Goal: Task Accomplishment & Management: Complete application form

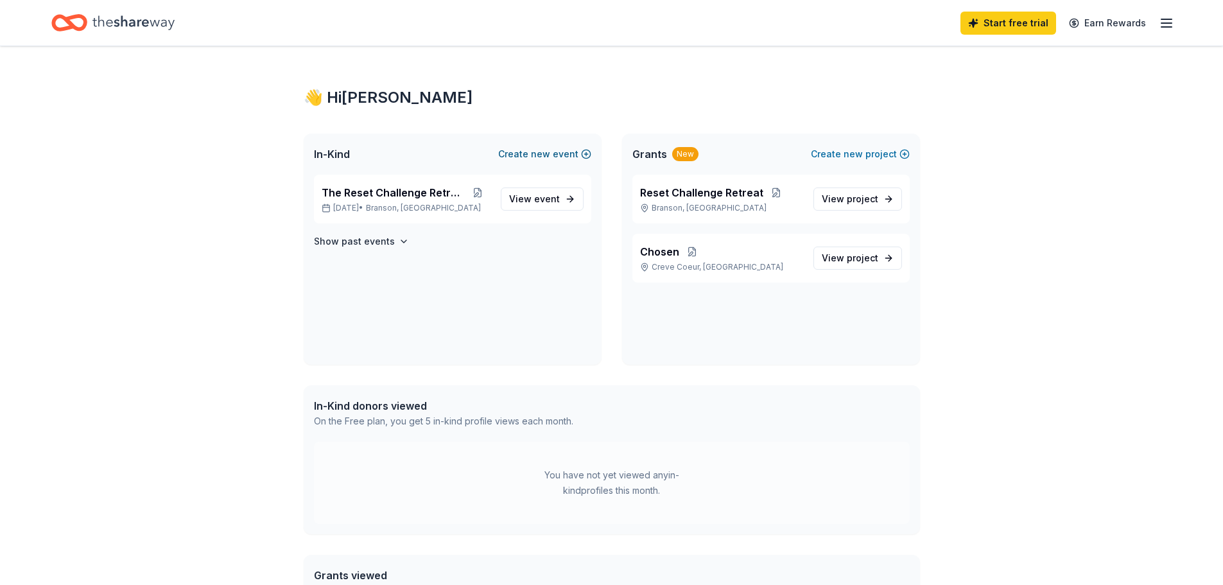
click at [559, 148] on button "Create new event" at bounding box center [544, 153] width 93 height 15
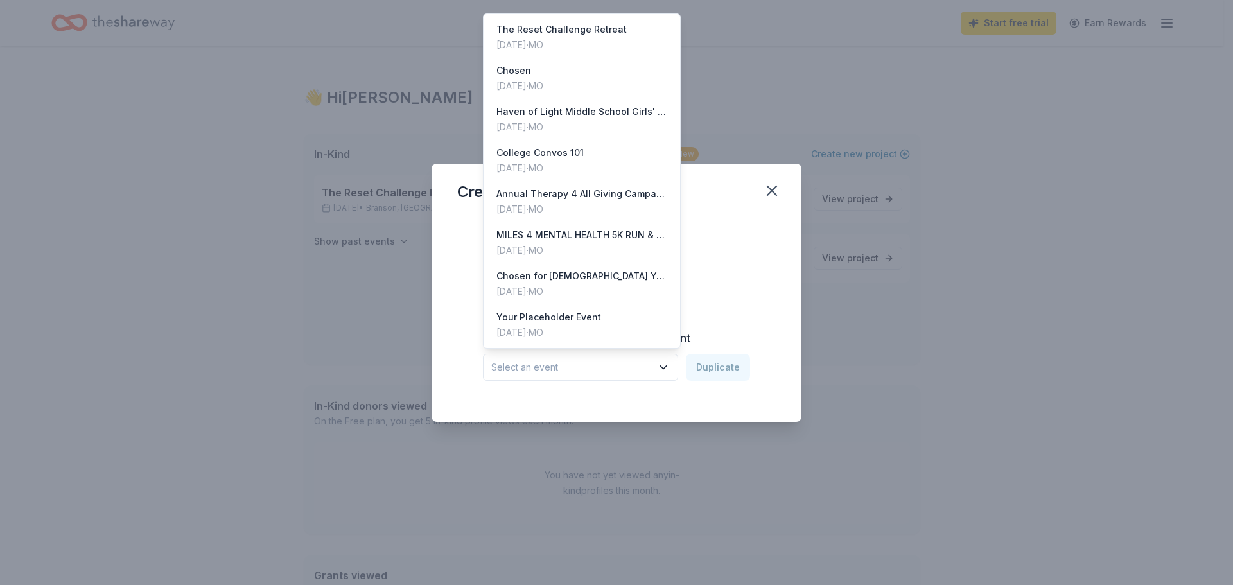
click at [659, 366] on icon "button" at bounding box center [663, 367] width 13 height 13
click at [620, 245] on div "May 24, 2025 · MO" at bounding box center [581, 250] width 171 height 15
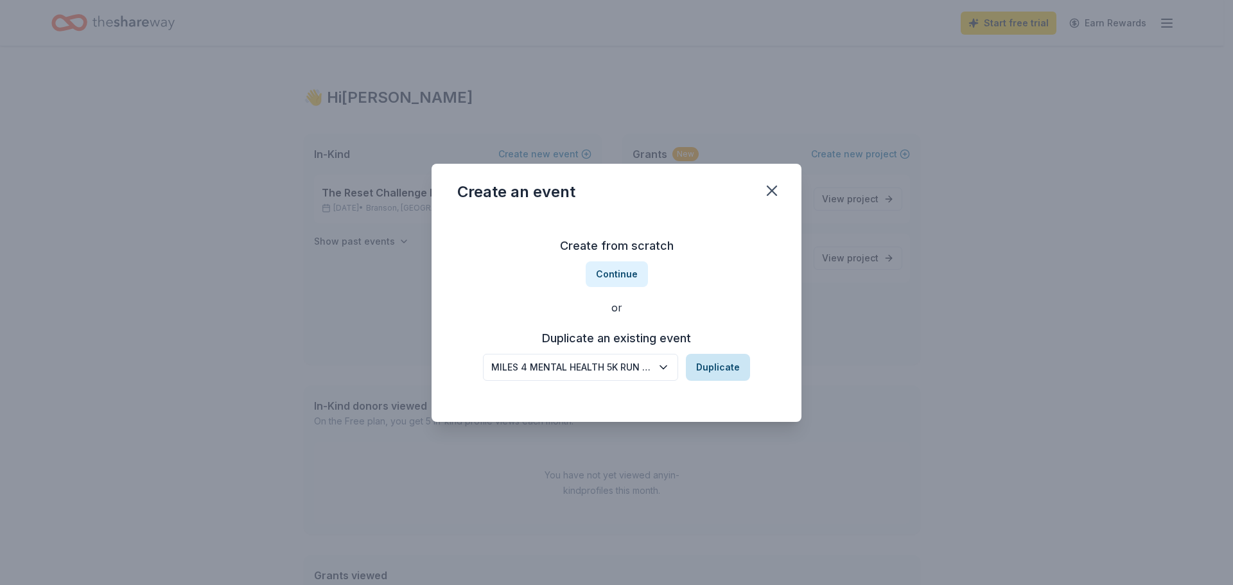
click at [704, 373] on button "Duplicate" at bounding box center [718, 367] width 64 height 27
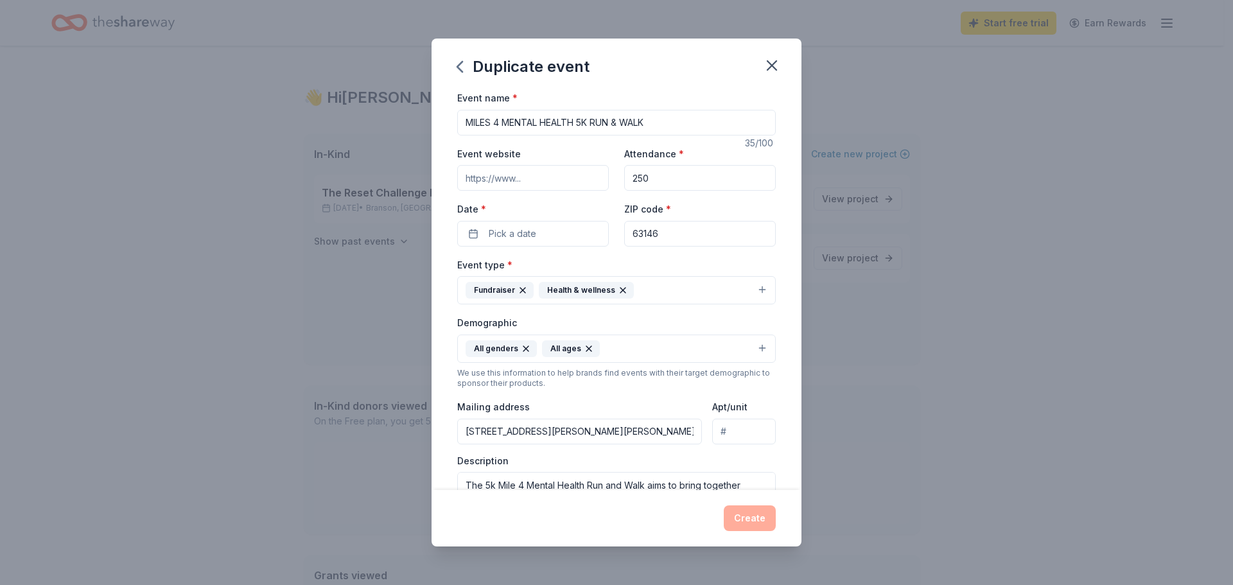
drag, startPoint x: 540, startPoint y: 176, endPoint x: 388, endPoint y: 171, distance: 151.6
click at [388, 171] on div "Duplicate event Event name * MILES 4 MENTAL HEALTH 5K RUN & WALK 35 /100 Event …" at bounding box center [616, 292] width 1233 height 585
paste input "https://www.havenoflightcc.com/what-s-new"
type input "https://www.havenoflightcc.com/what-s-new"
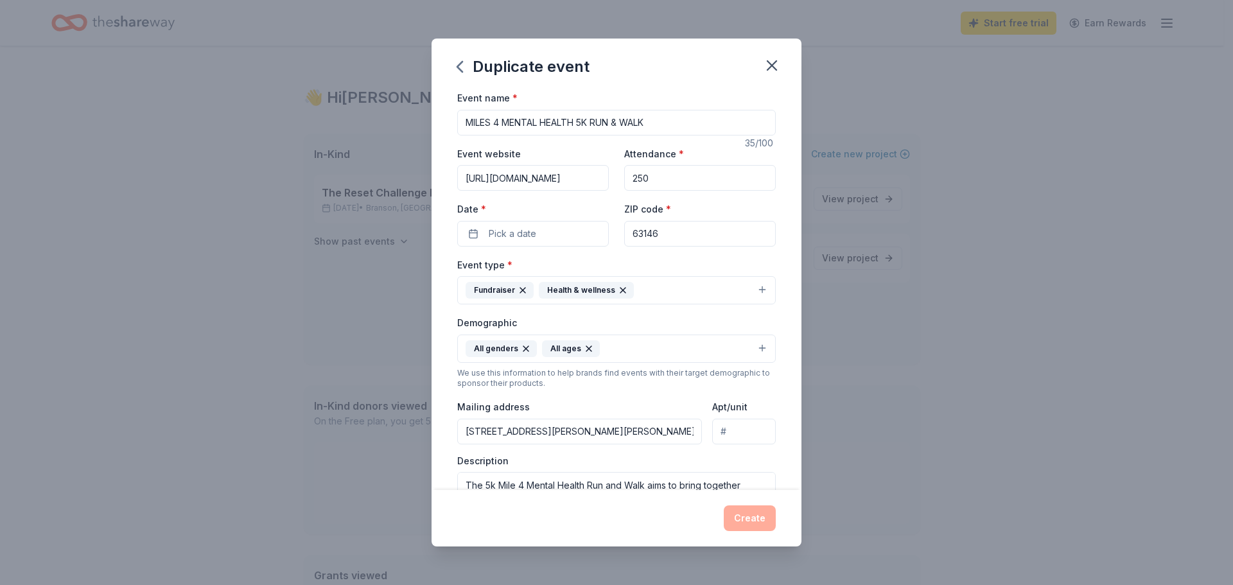
scroll to position [0, 0]
click at [525, 238] on span "Pick a date" at bounding box center [513, 233] width 48 height 15
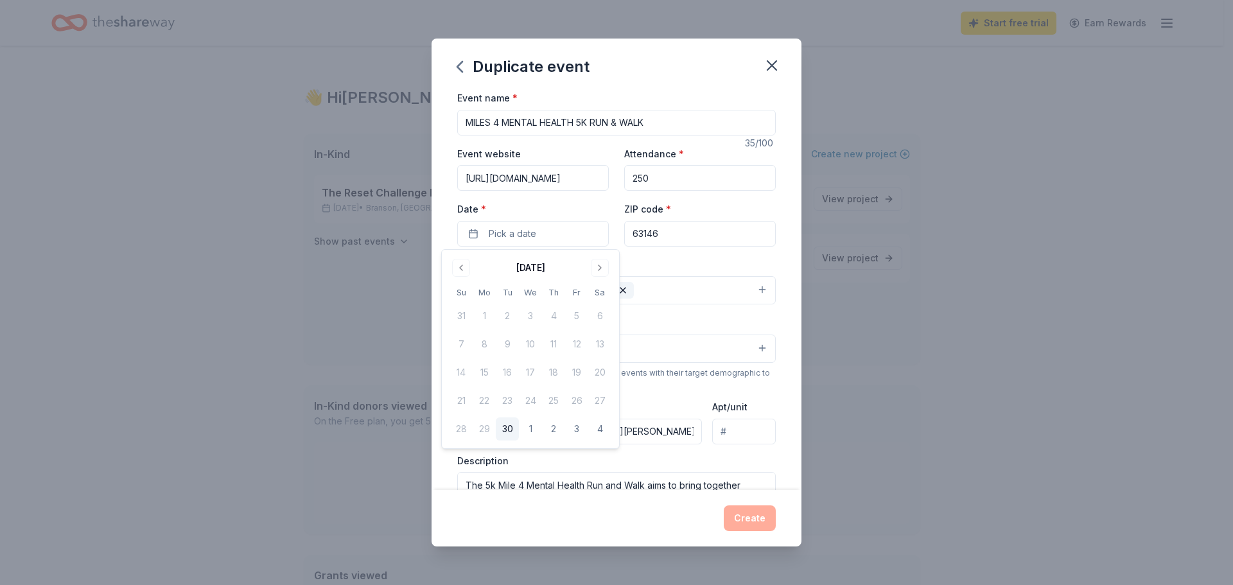
click at [611, 270] on div "September 2025 Su Mo Tu We Th Fr Sa 31 1 2 3 4 5 6 7 8 9 10 11 12 13 14 15 16 1…" at bounding box center [530, 349] width 177 height 198
click at [591, 268] on button "Go to next month" at bounding box center [600, 268] width 18 height 18
click at [594, 268] on button "Go to next month" at bounding box center [600, 268] width 18 height 18
click at [595, 271] on button "Go to next month" at bounding box center [600, 268] width 18 height 18
click at [596, 269] on button "Go to next month" at bounding box center [600, 268] width 18 height 18
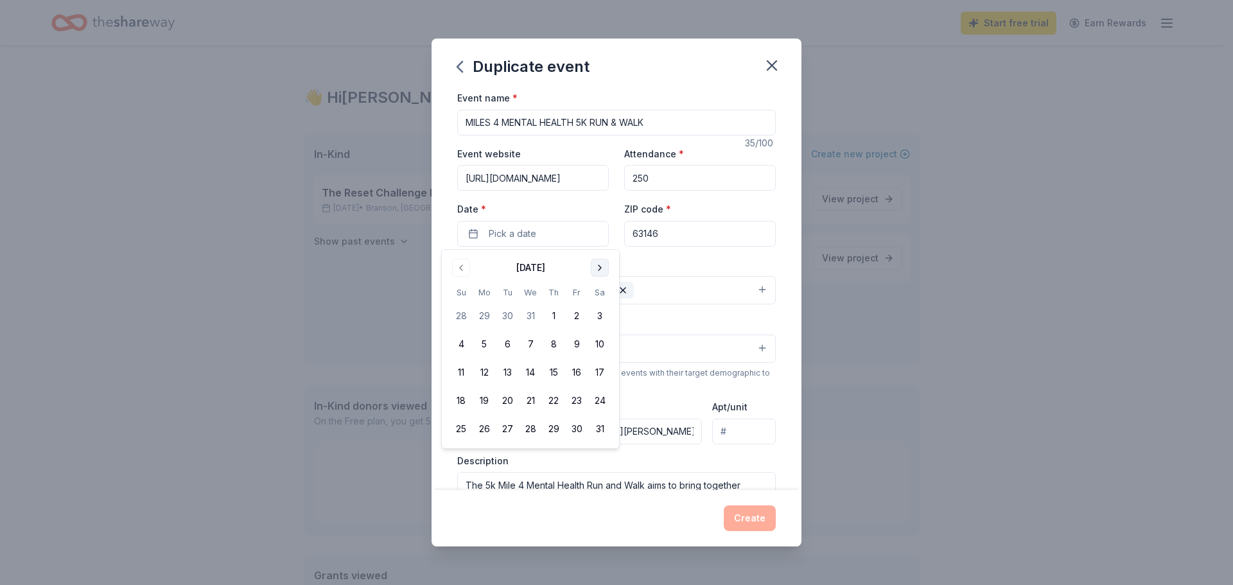
click at [597, 268] on button "Go to next month" at bounding box center [600, 268] width 18 height 18
click at [605, 402] on button "23" at bounding box center [599, 400] width 23 height 23
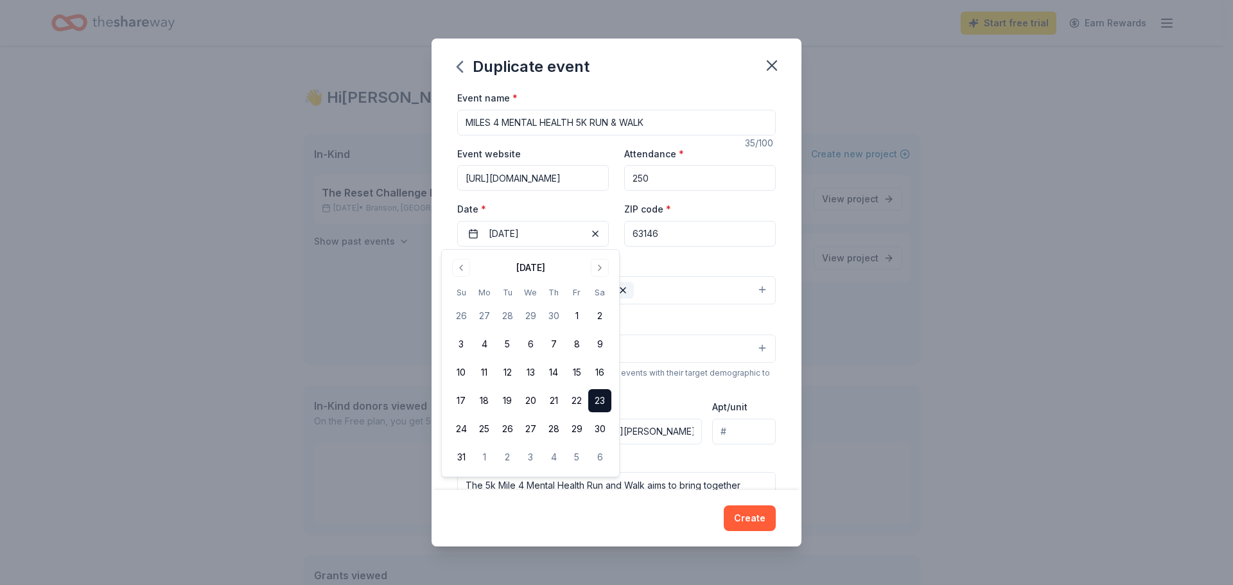
click at [679, 319] on div "Event type * Fundraiser Health & wellness Demographic All genders All ages We u…" at bounding box center [616, 393] width 318 height 273
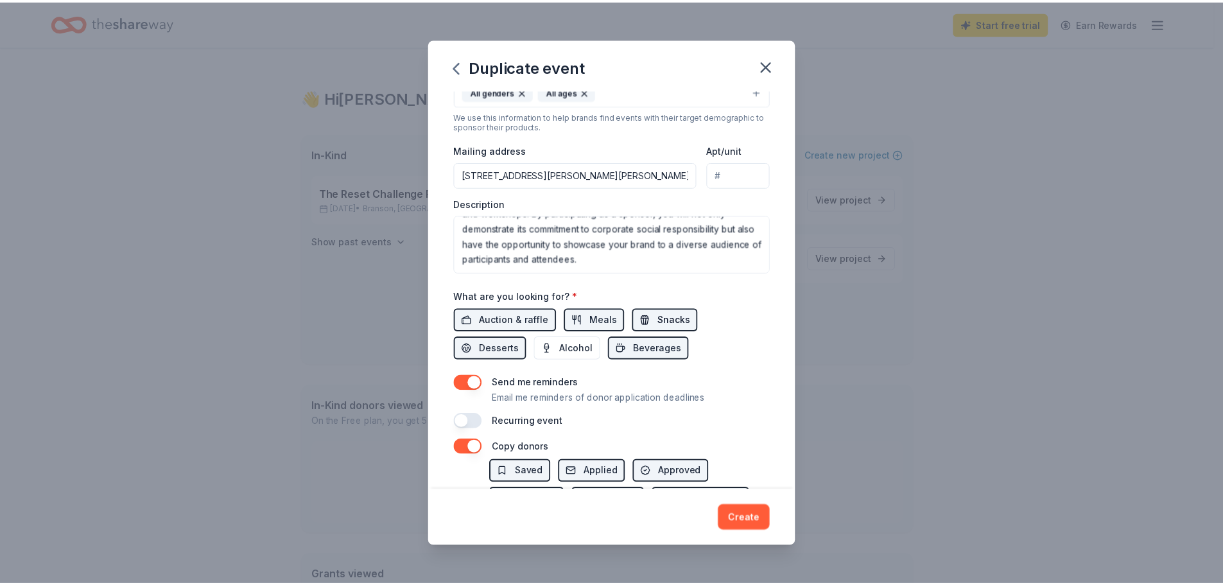
scroll to position [321, 0]
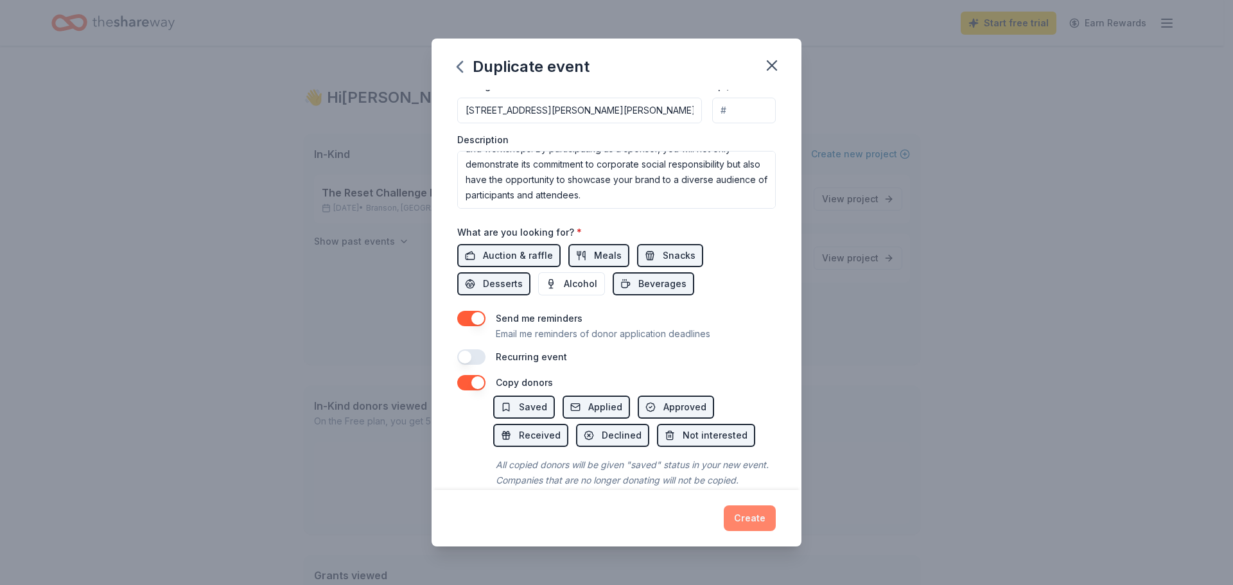
click at [751, 516] on button "Create" at bounding box center [750, 518] width 52 height 26
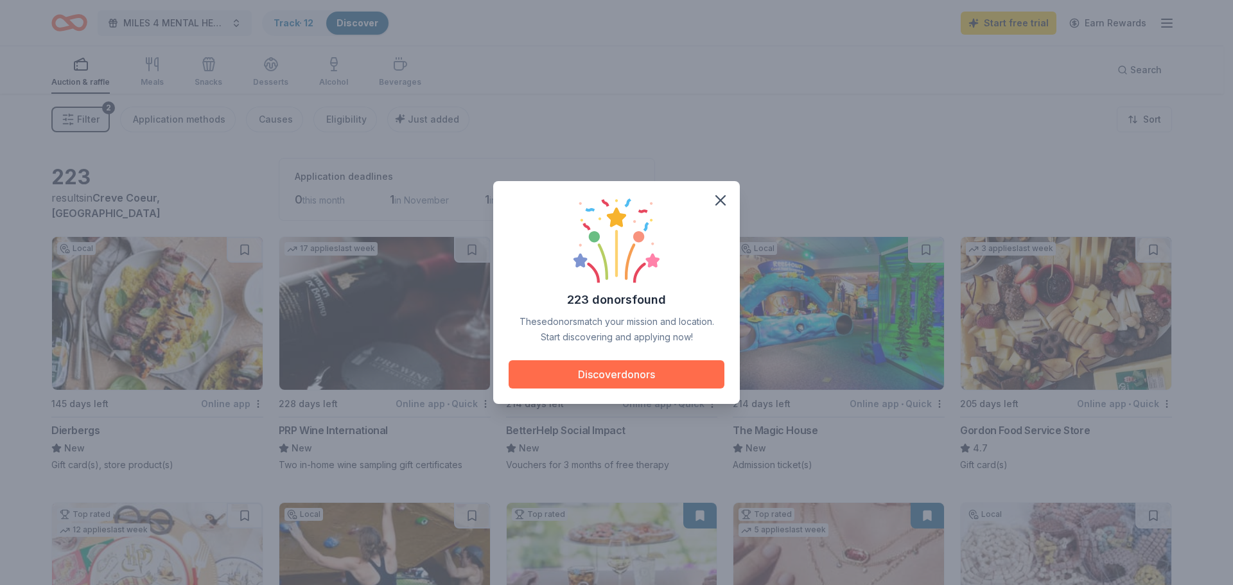
click at [668, 373] on button "Discover donors" at bounding box center [617, 374] width 216 height 28
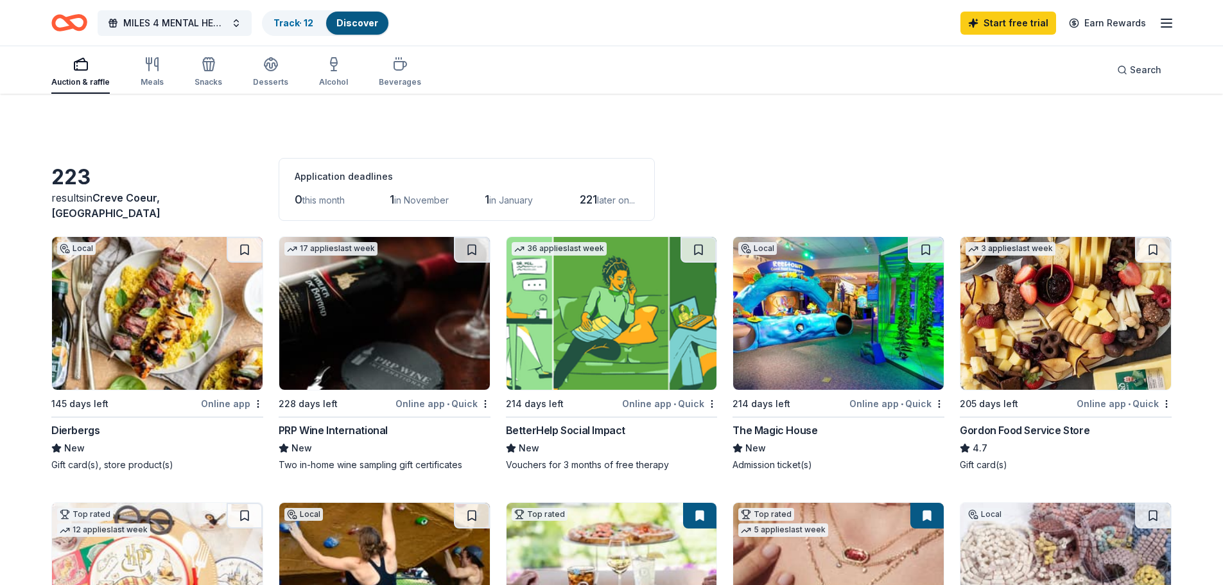
scroll to position [64, 0]
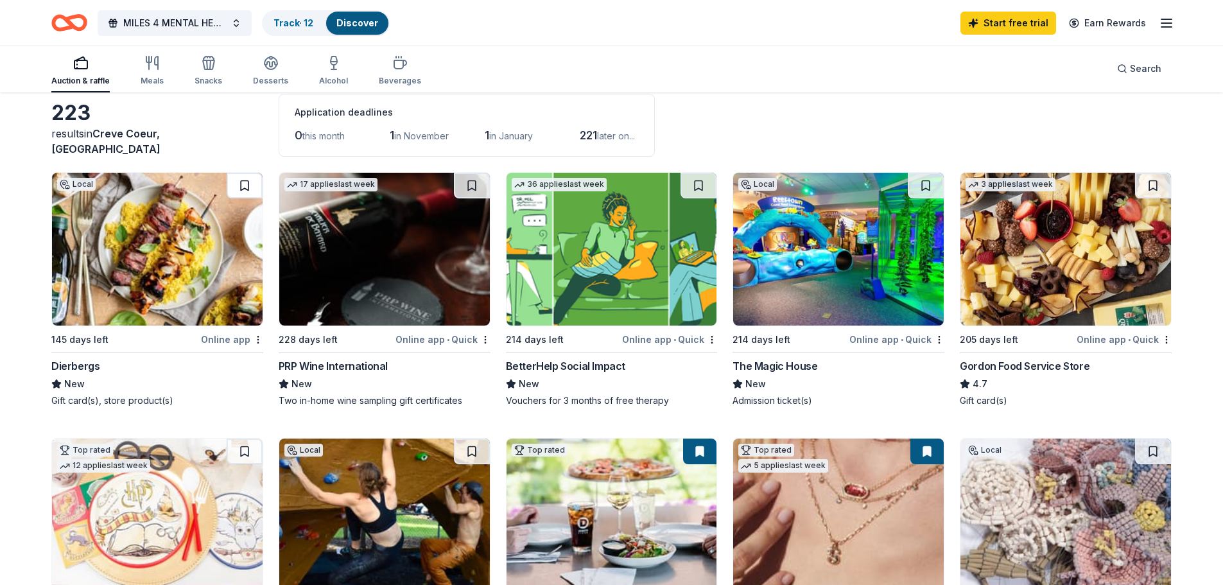
click at [244, 186] on button at bounding box center [245, 186] width 36 height 26
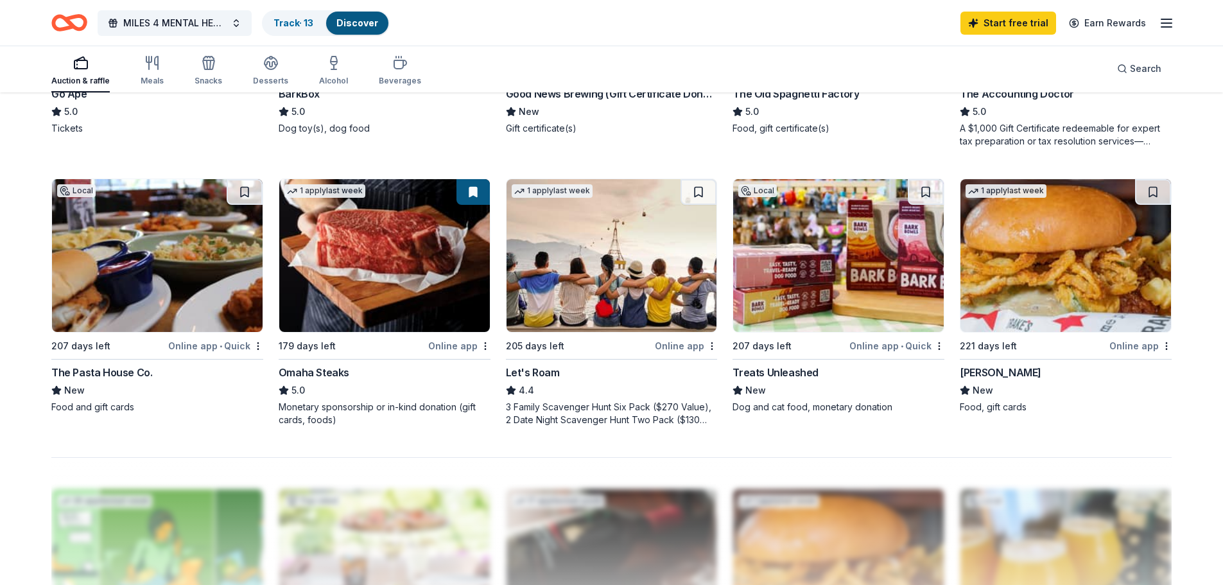
scroll to position [835, 0]
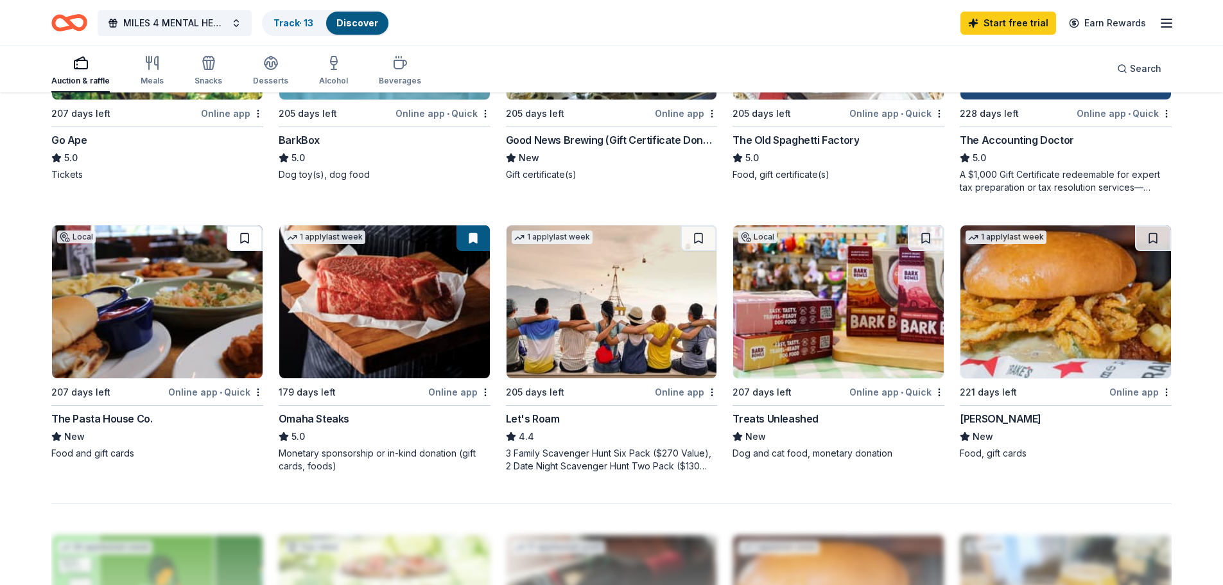
click at [233, 239] on button at bounding box center [245, 238] width 36 height 26
click at [408, 309] on img at bounding box center [384, 301] width 211 height 153
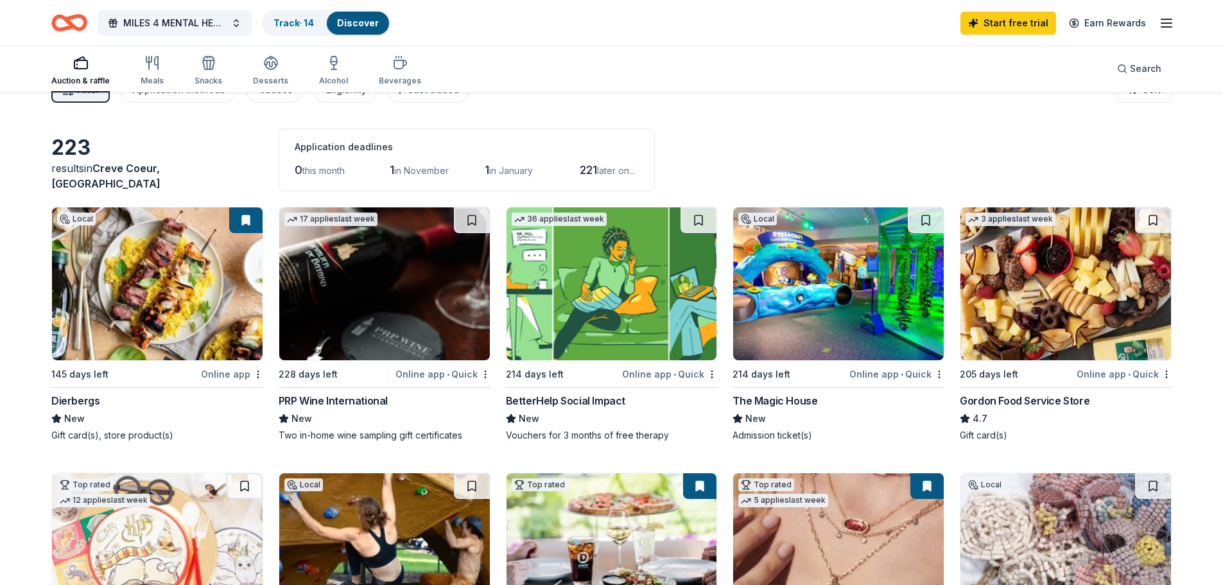
scroll to position [0, 0]
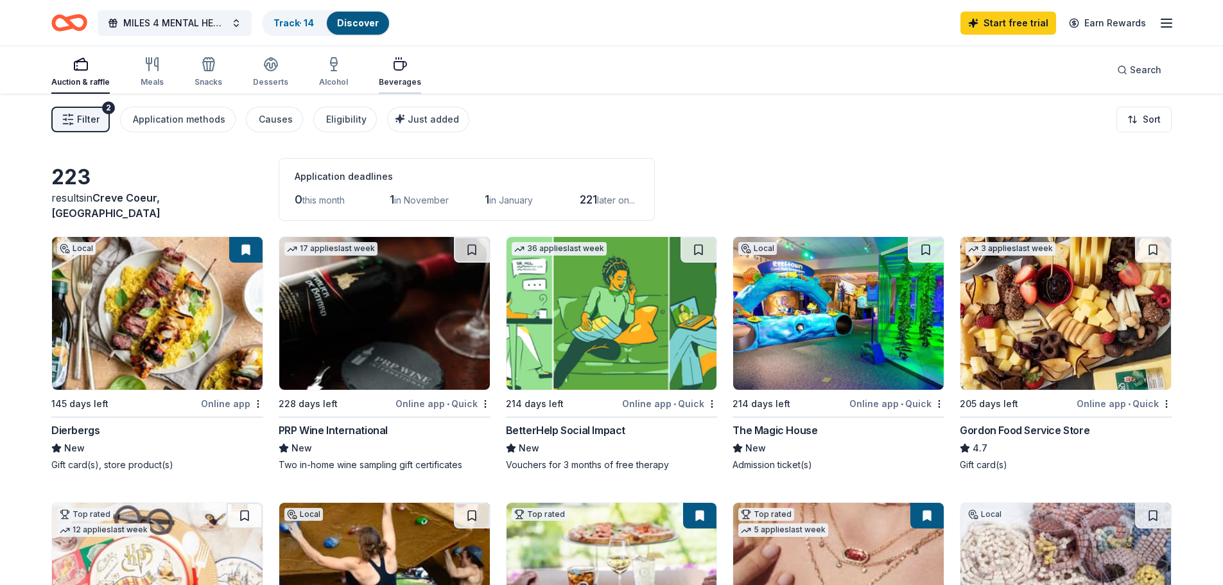
click at [396, 67] on icon "button" at bounding box center [399, 64] width 15 height 15
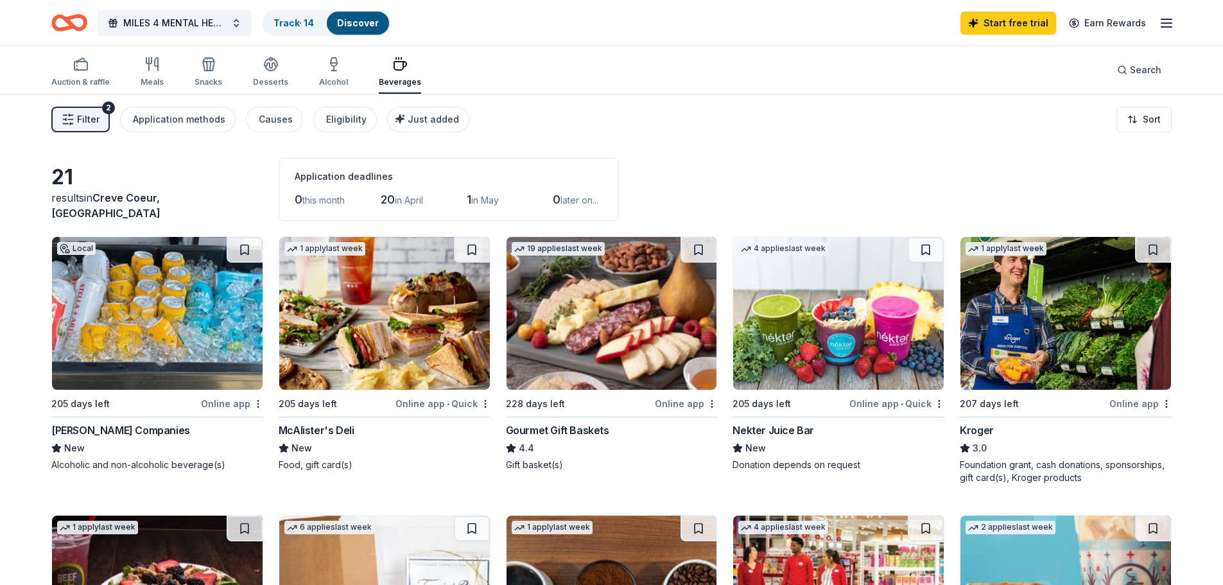
click at [390, 349] on img at bounding box center [384, 313] width 211 height 153
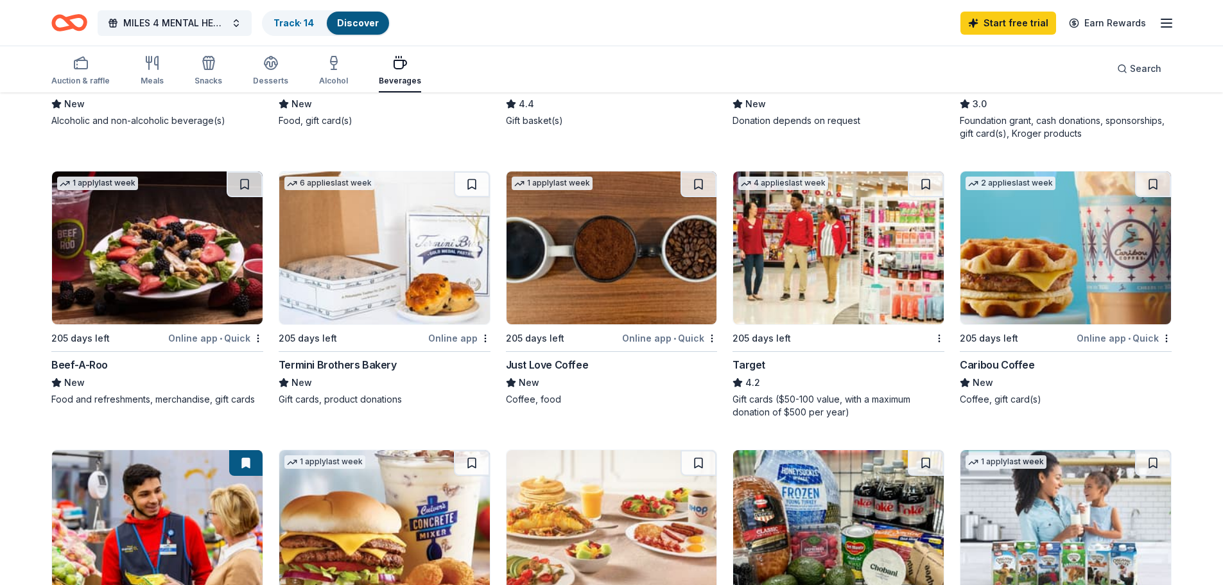
scroll to position [385, 0]
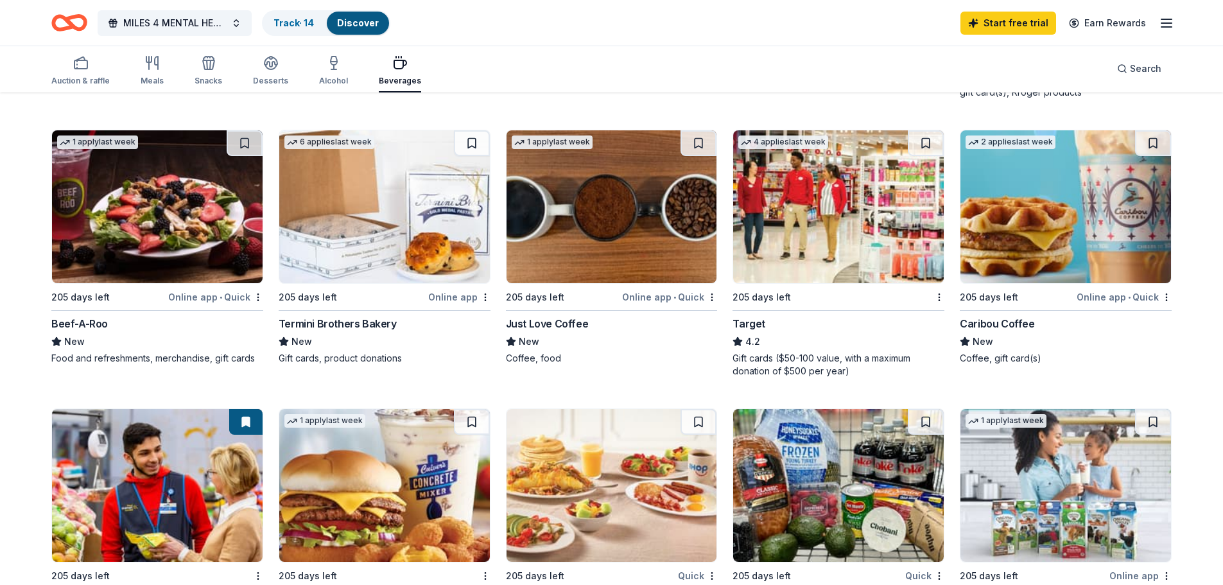
click at [599, 227] on img at bounding box center [612, 206] width 211 height 153
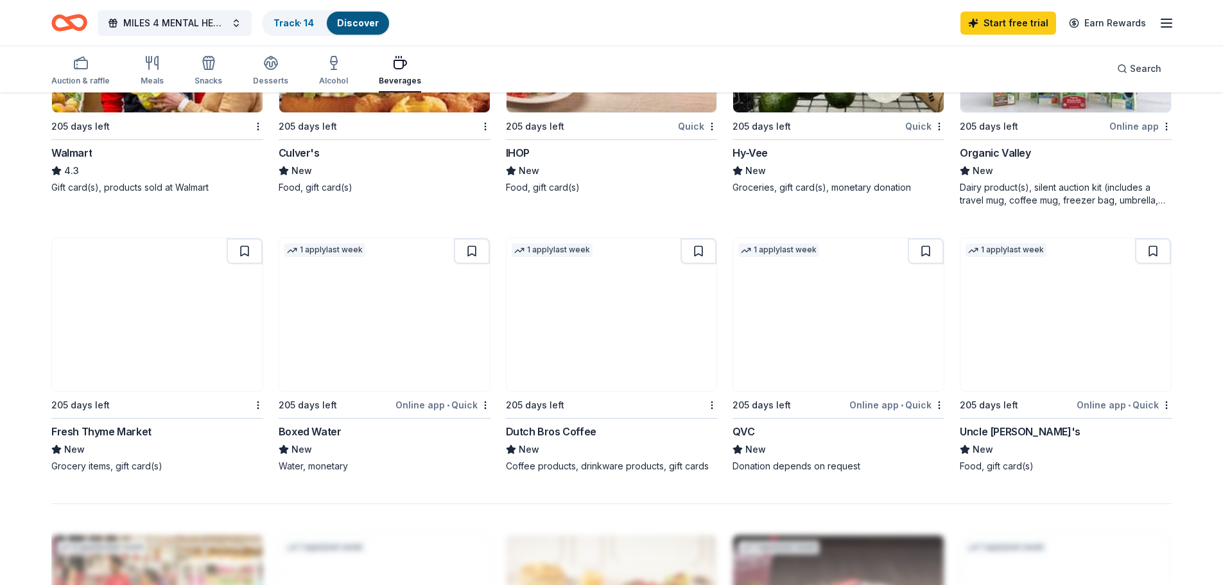
scroll to position [899, 0]
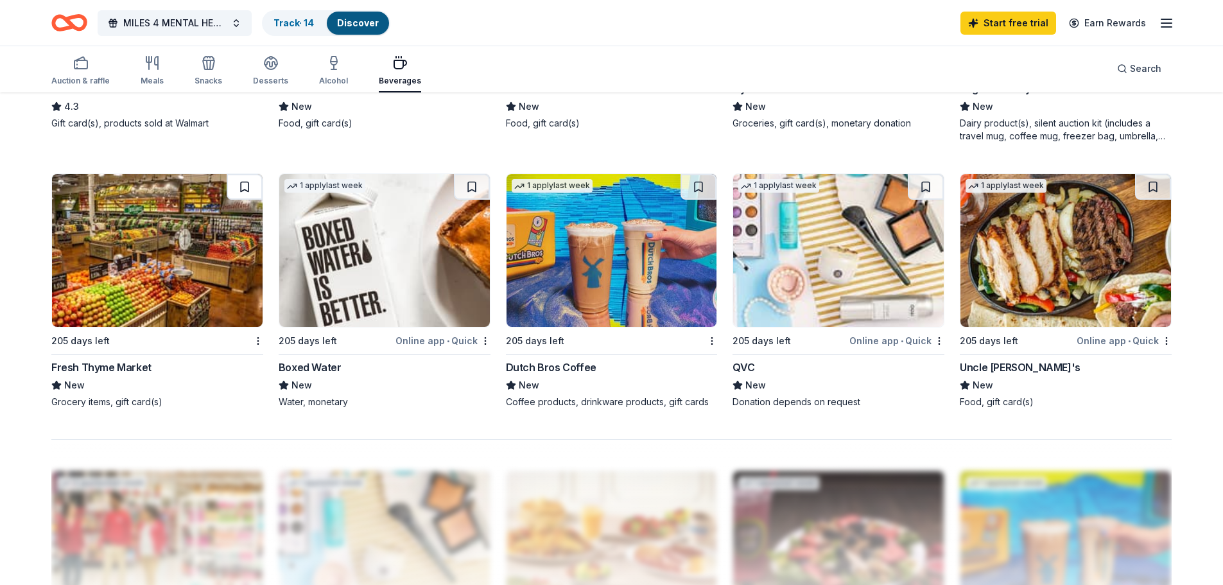
click at [238, 190] on button at bounding box center [245, 187] width 36 height 26
click at [183, 266] on img at bounding box center [157, 250] width 211 height 153
click at [265, 75] on div "Desserts" at bounding box center [270, 70] width 35 height 31
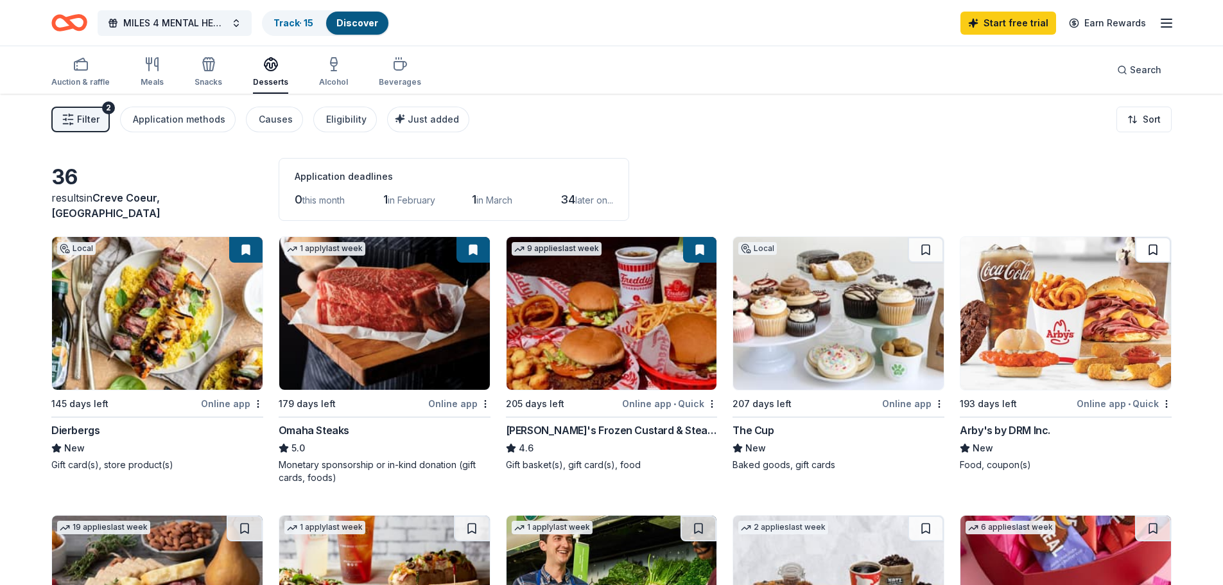
click at [1147, 248] on button at bounding box center [1153, 250] width 36 height 26
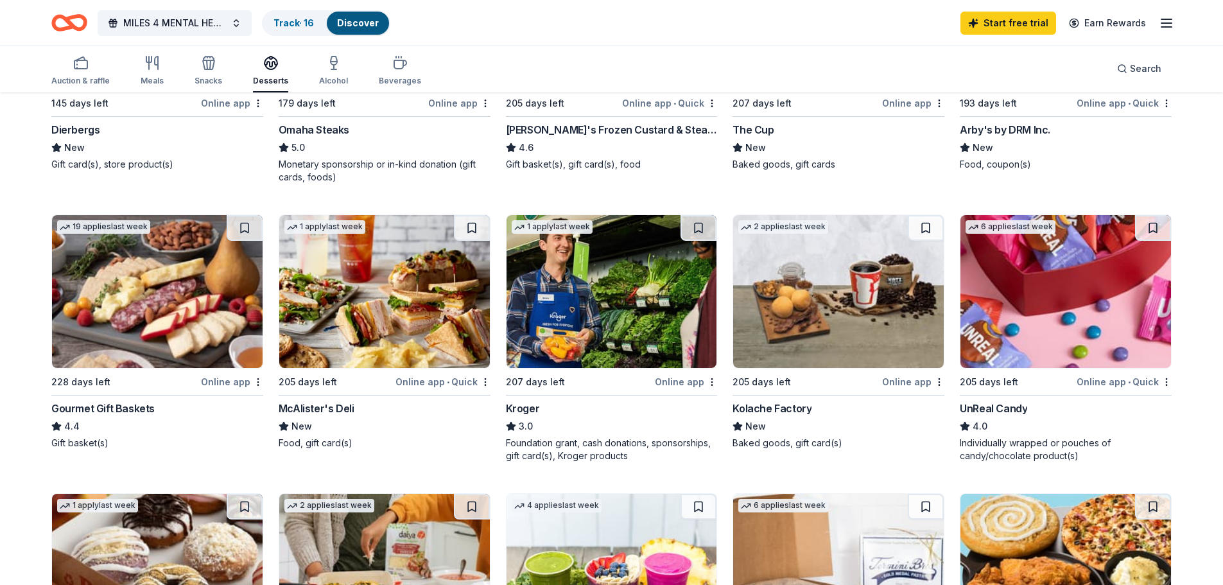
scroll to position [321, 0]
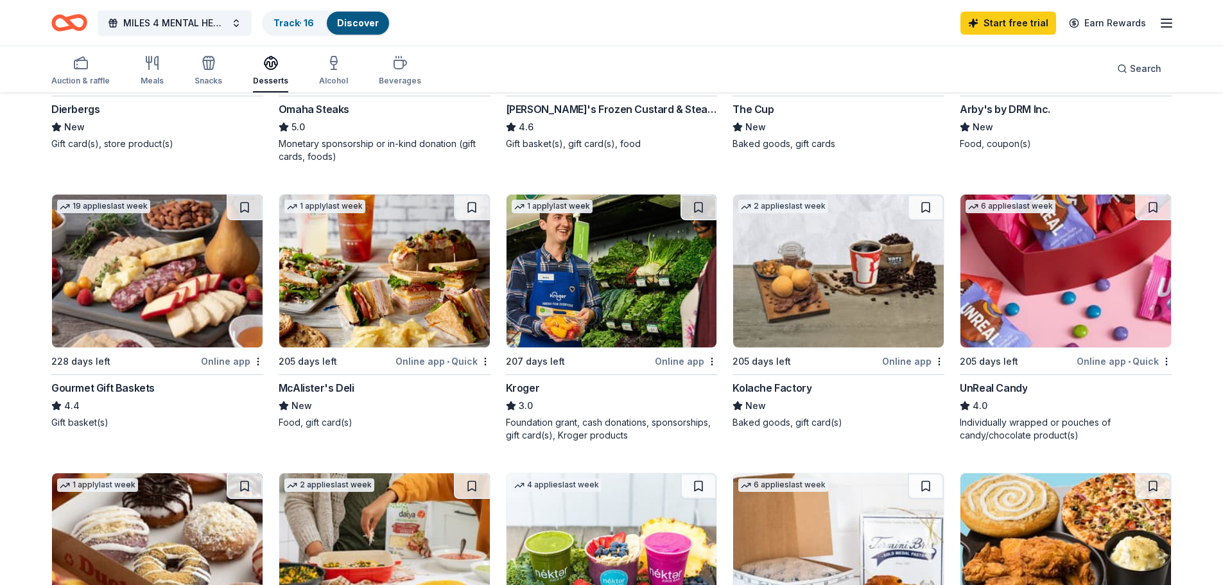
click at [923, 213] on button at bounding box center [926, 208] width 36 height 26
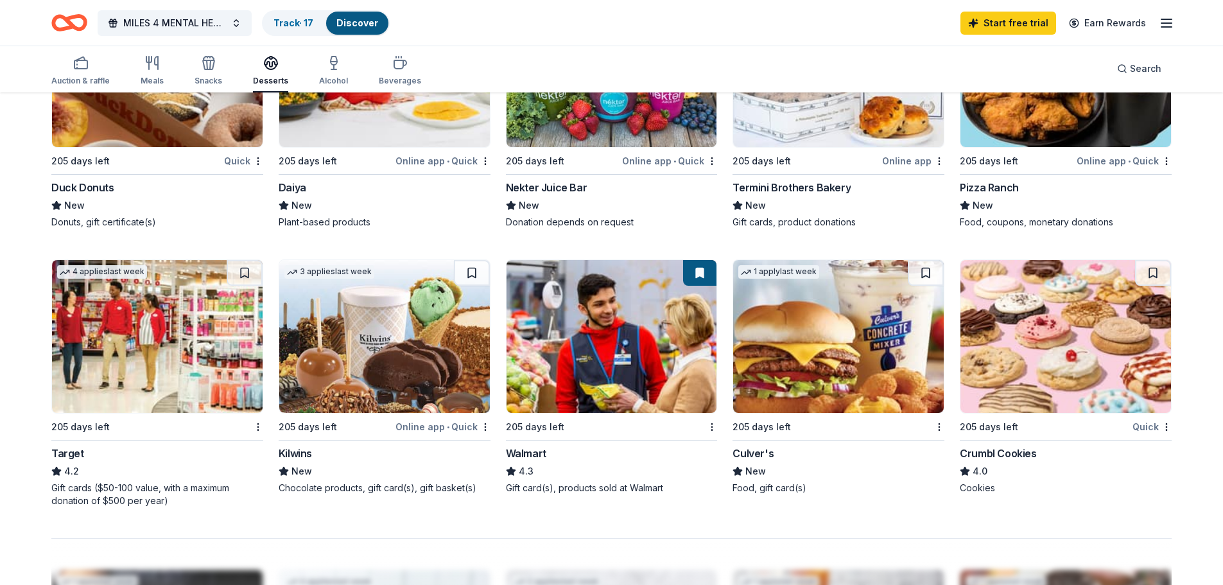
scroll to position [835, 0]
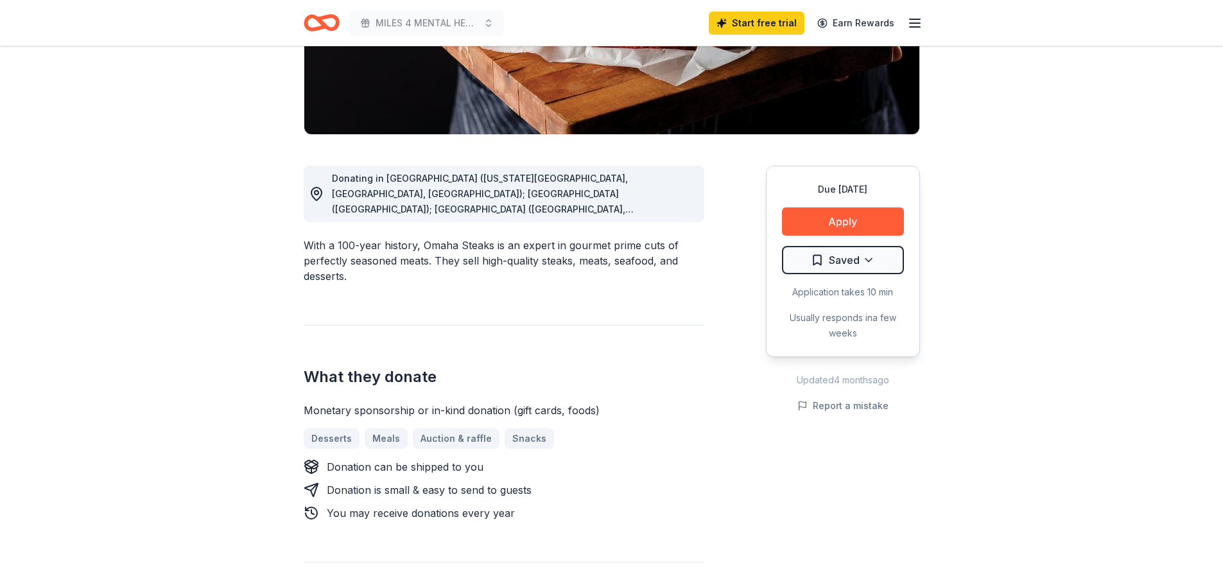
scroll to position [257, 0]
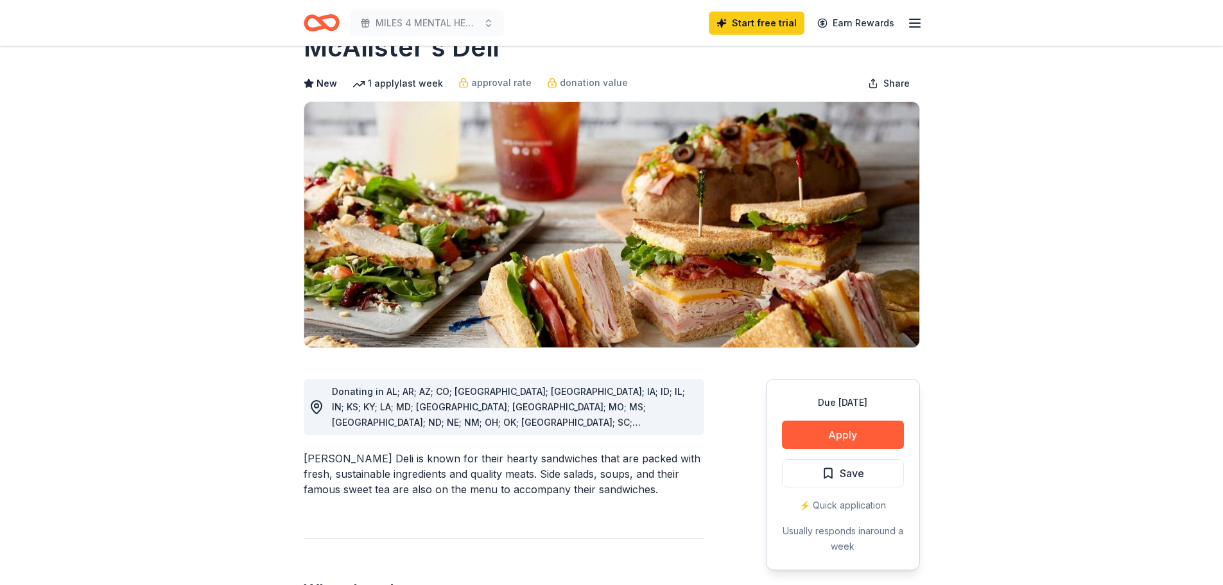
scroll to position [64, 0]
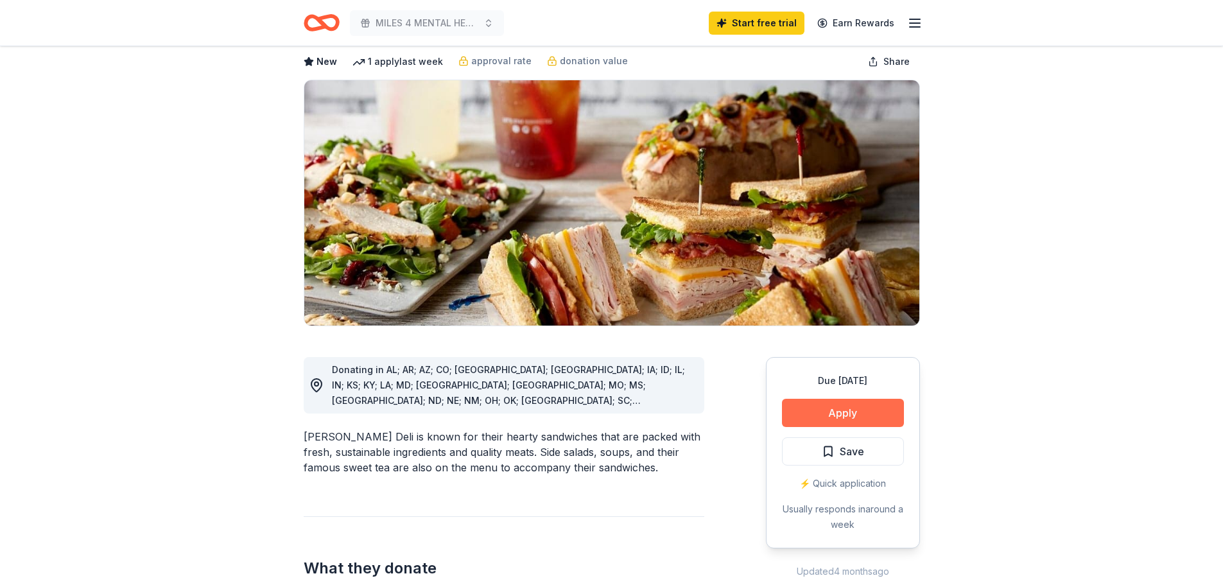
click at [798, 415] on button "Apply" at bounding box center [843, 413] width 122 height 28
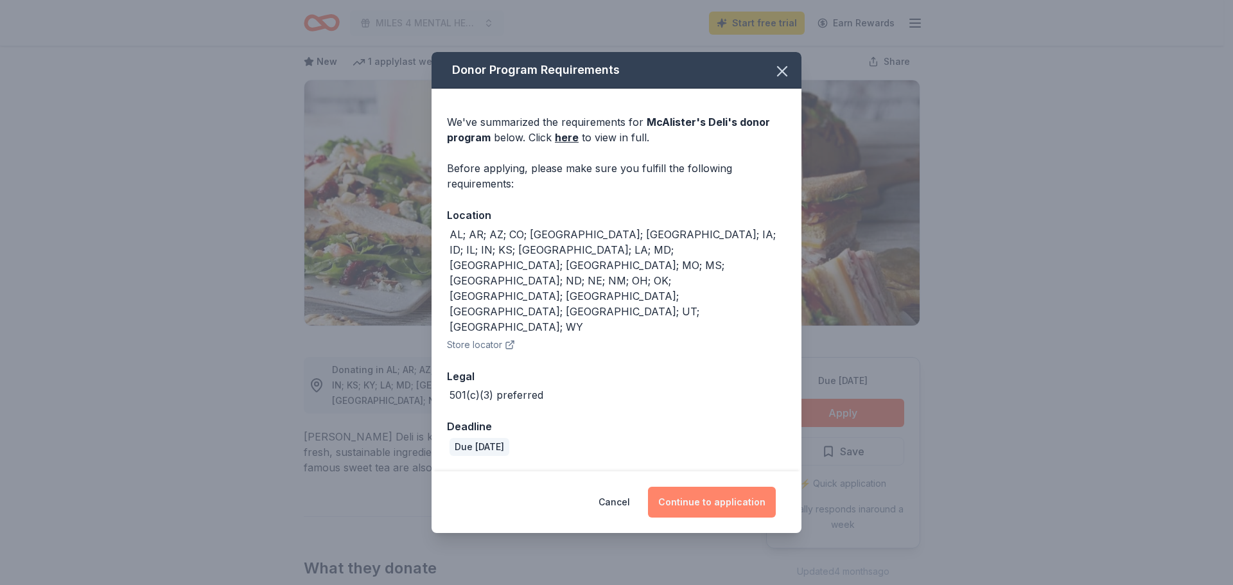
click at [712, 487] on button "Continue to application" at bounding box center [712, 502] width 128 height 31
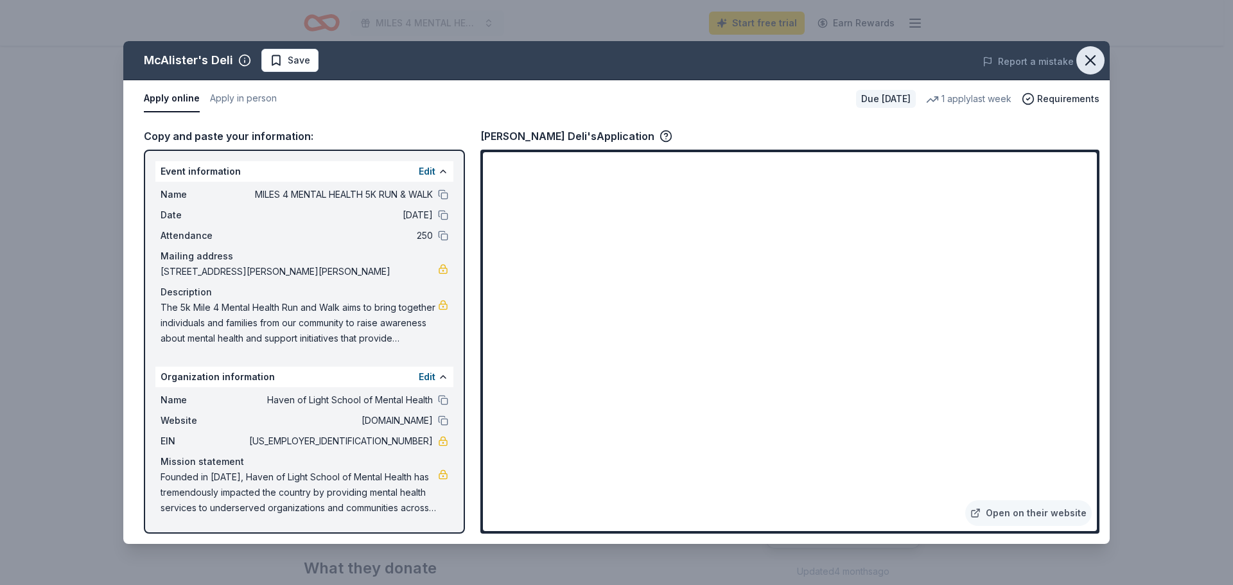
click at [1093, 69] on button "button" at bounding box center [1090, 60] width 28 height 28
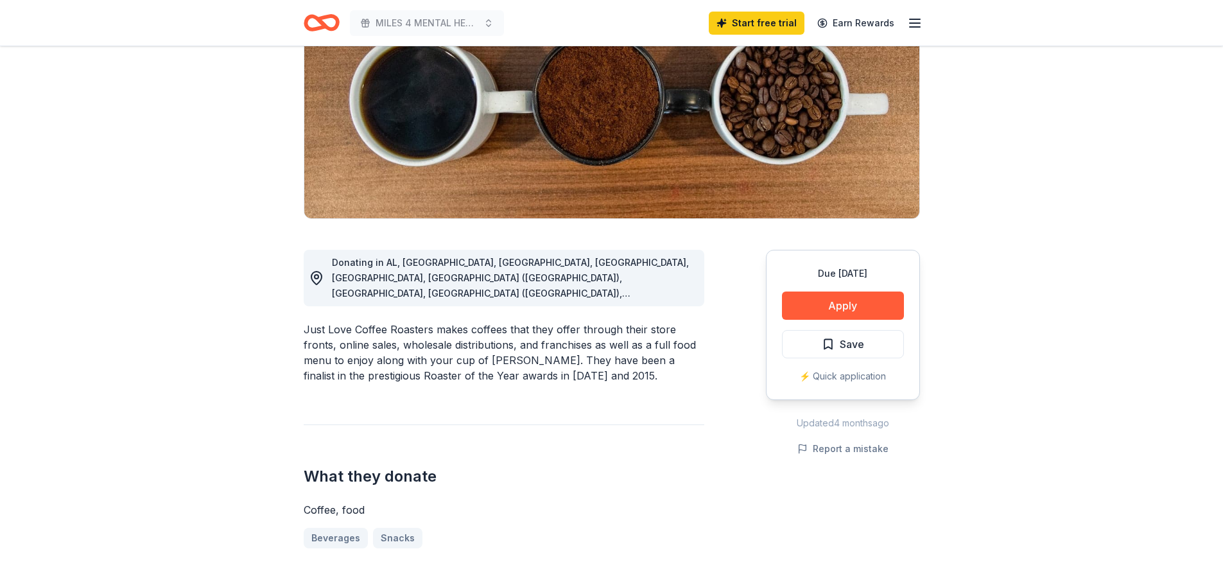
scroll to position [193, 0]
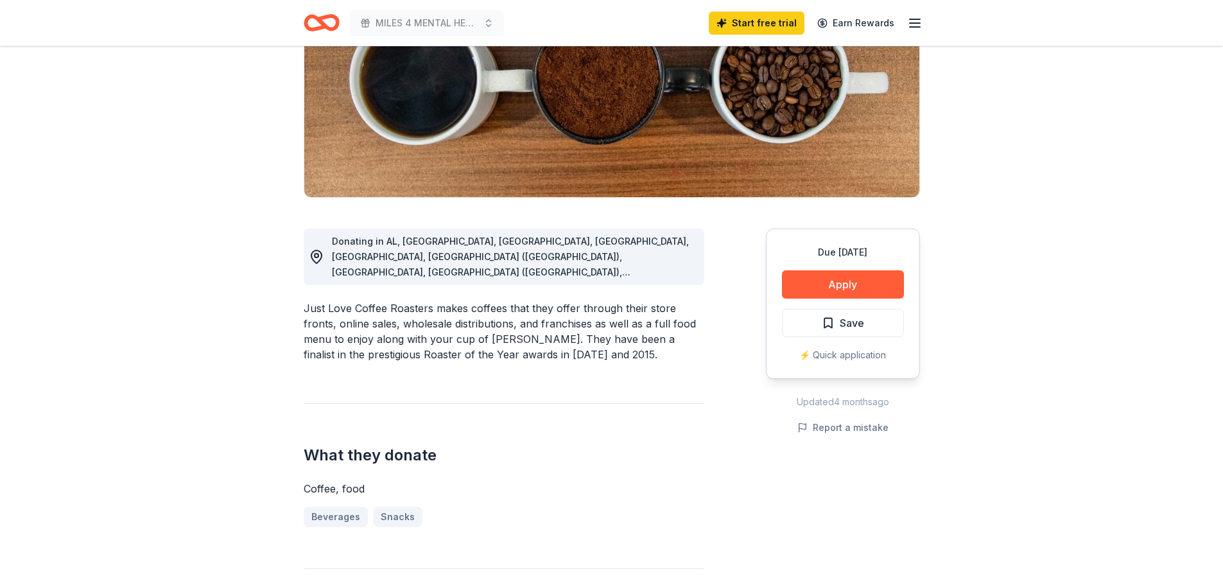
drag, startPoint x: 434, startPoint y: 295, endPoint x: 321, endPoint y: 295, distance: 113.0
click at [326, 300] on div "Just Love Coffee Roasters makes coffees that they offer through their store fro…" at bounding box center [504, 331] width 401 height 62
click at [305, 300] on div "Just Love Coffee Roasters makes coffees that they offer through their store fro…" at bounding box center [504, 331] width 401 height 62
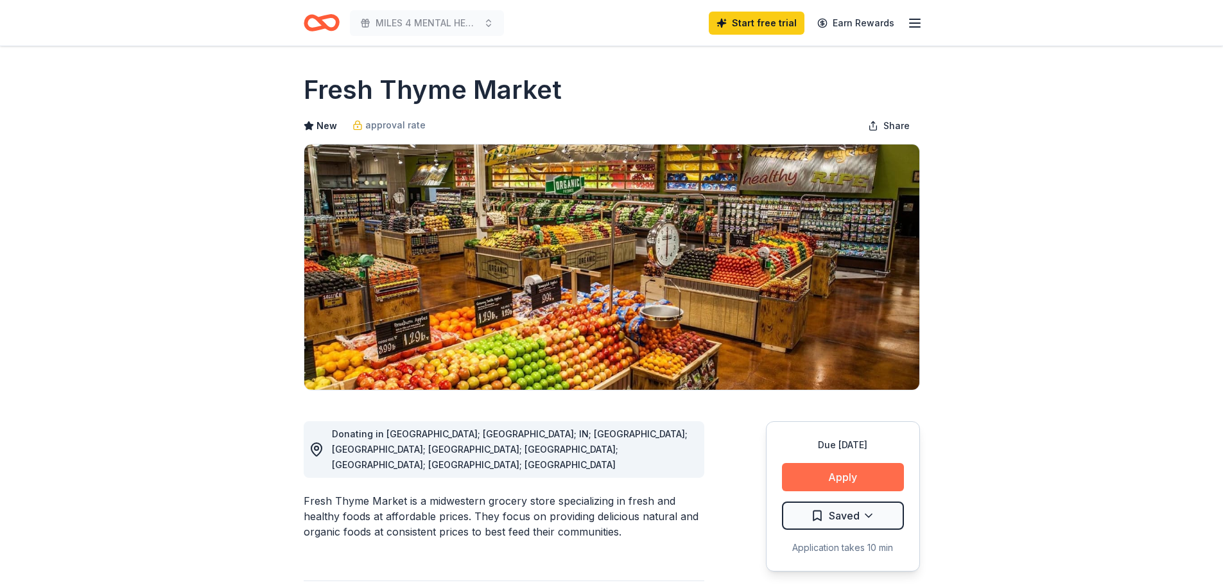
click at [806, 478] on button "Apply" at bounding box center [843, 477] width 122 height 28
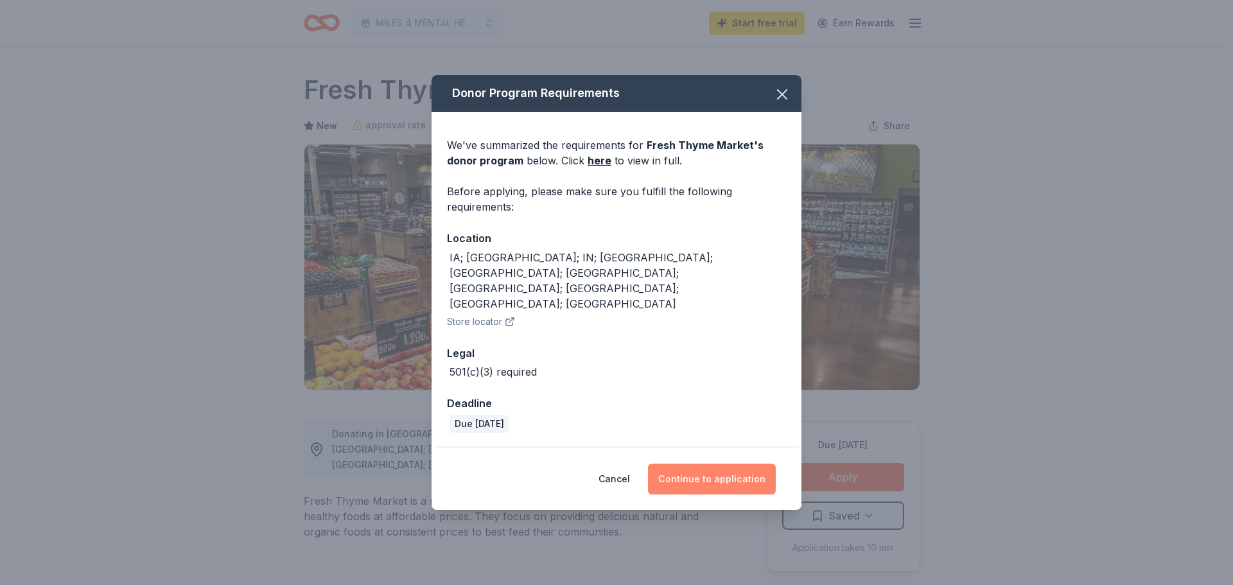
drag, startPoint x: 697, startPoint y: 450, endPoint x: 689, endPoint y: 451, distance: 8.4
click at [699, 464] on button "Continue to application" at bounding box center [712, 479] width 128 height 31
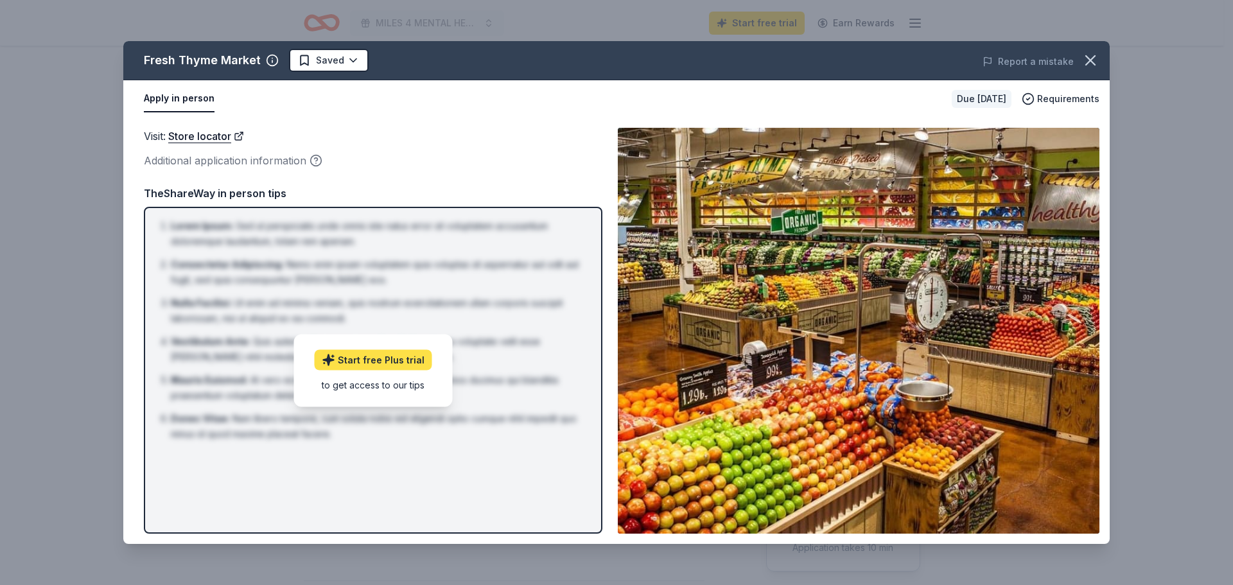
click at [358, 362] on link "Start free Plus trial" at bounding box center [373, 359] width 117 height 21
click at [9, 161] on div "Fresh Thyme Market Saved Report a mistake Apply in person Due in 205 days Requi…" at bounding box center [616, 292] width 1233 height 585
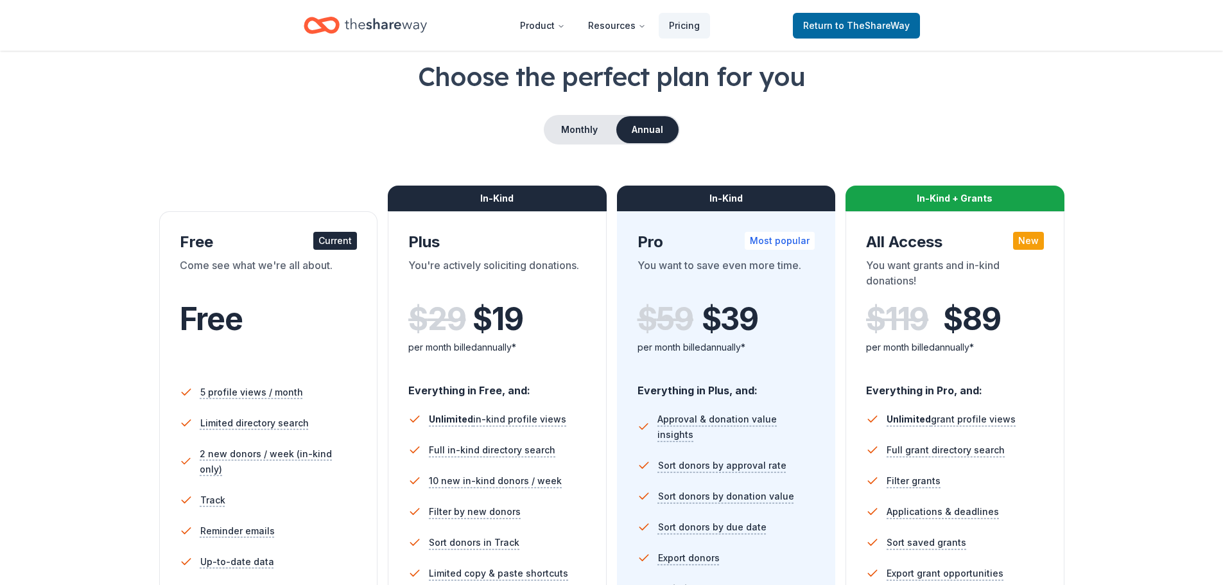
scroll to position [128, 0]
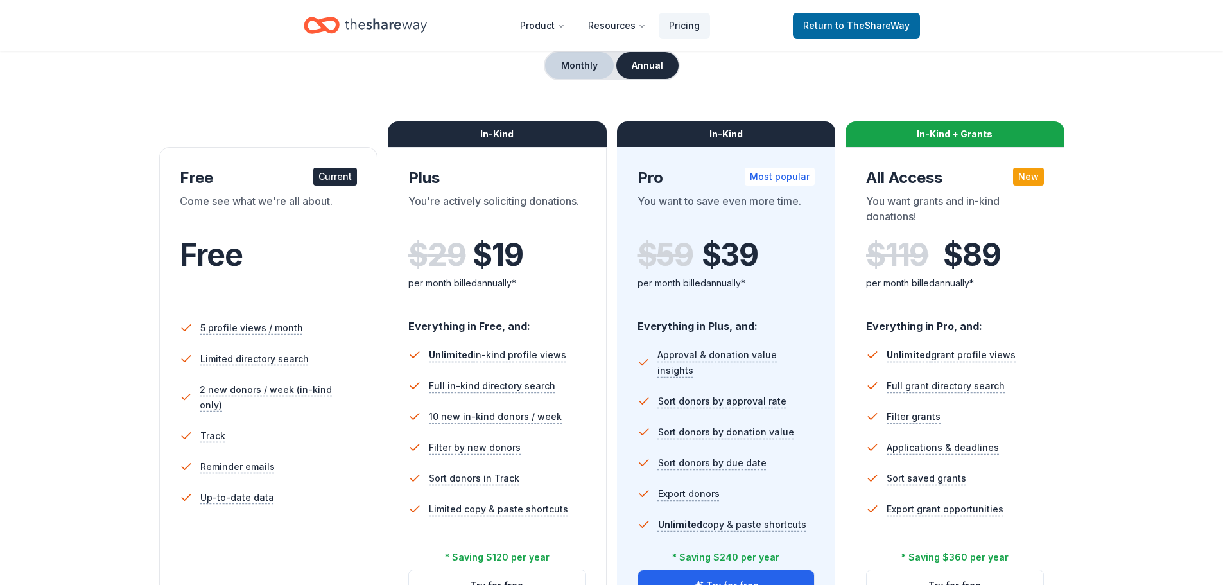
click at [604, 67] on button "Monthly" at bounding box center [579, 65] width 69 height 27
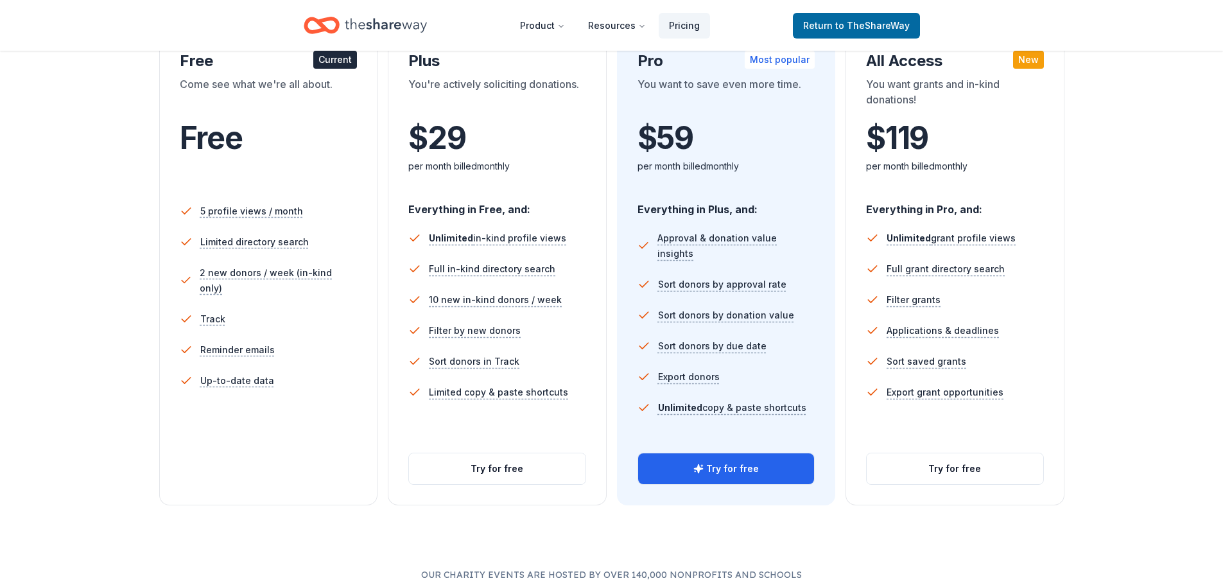
scroll to position [193, 0]
